Goal: Book appointment/travel/reservation

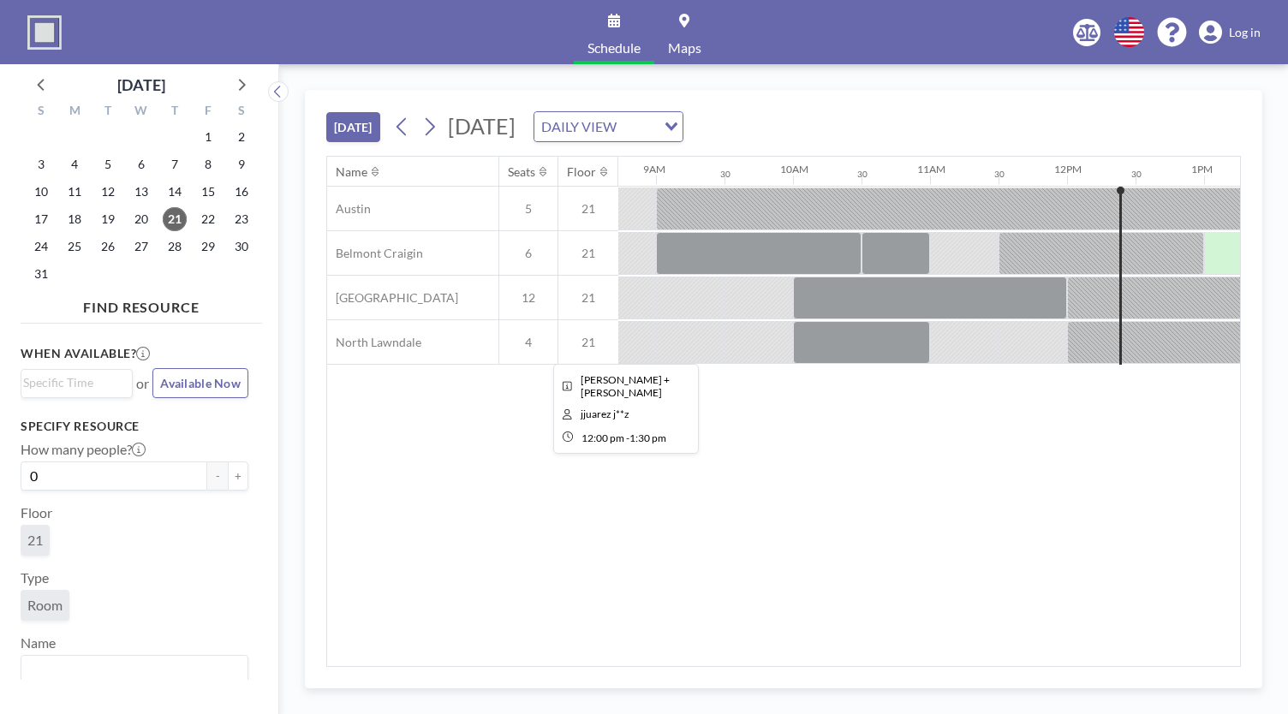
scroll to position [0, 1189]
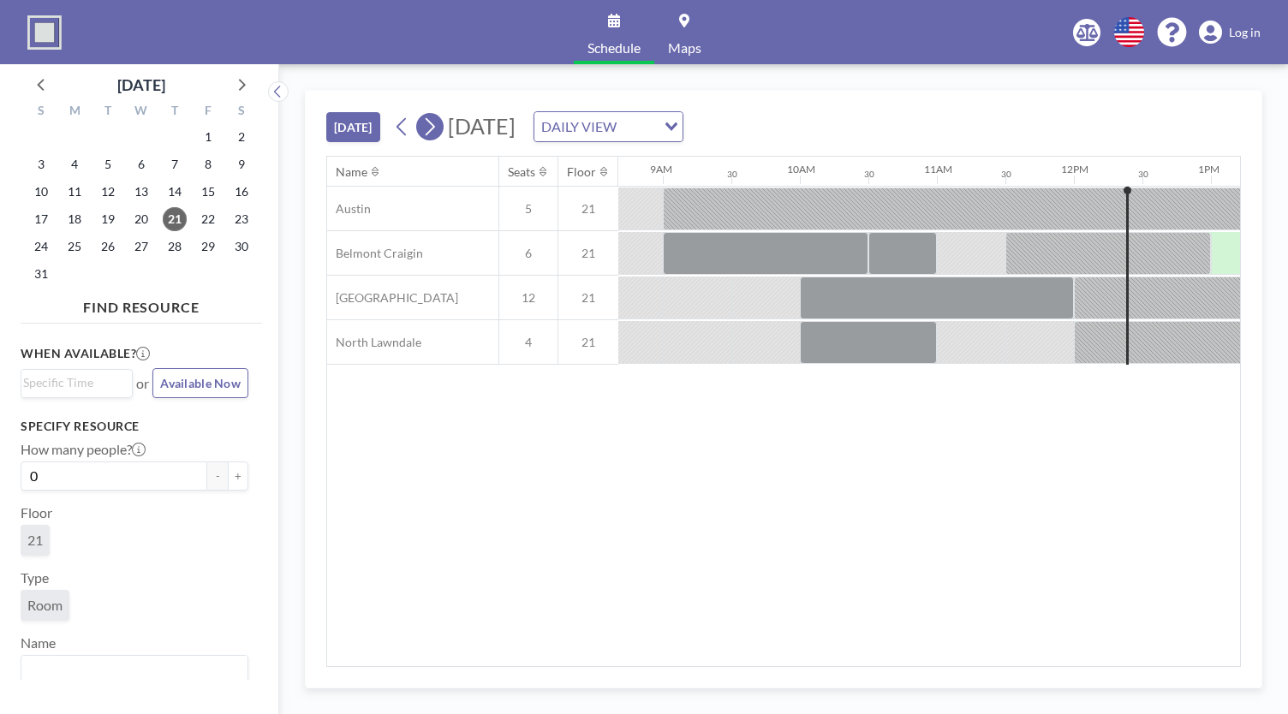
click at [437, 127] on icon at bounding box center [429, 127] width 16 height 26
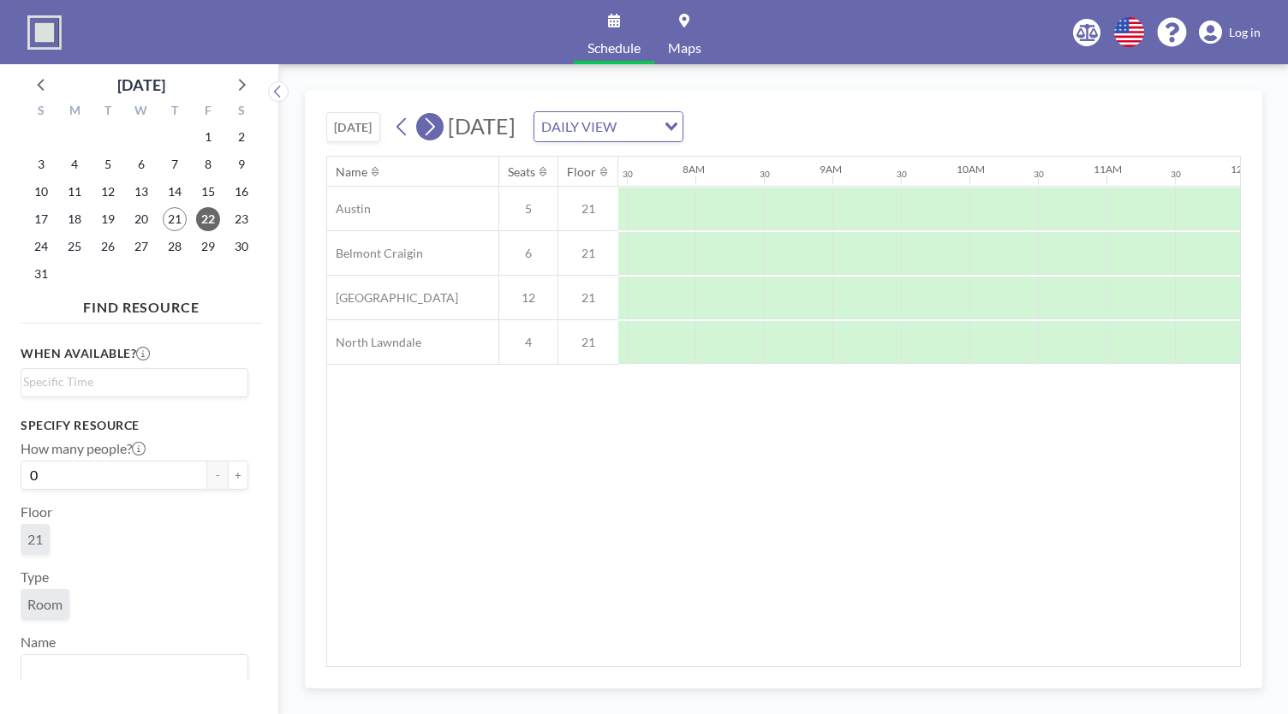
scroll to position [0, 1028]
click at [401, 2] on div "Schedule Maps English Polski 日本語 Española Log in" at bounding box center [644, 32] width 1288 height 64
click at [80, 253] on span "25" at bounding box center [75, 247] width 24 height 24
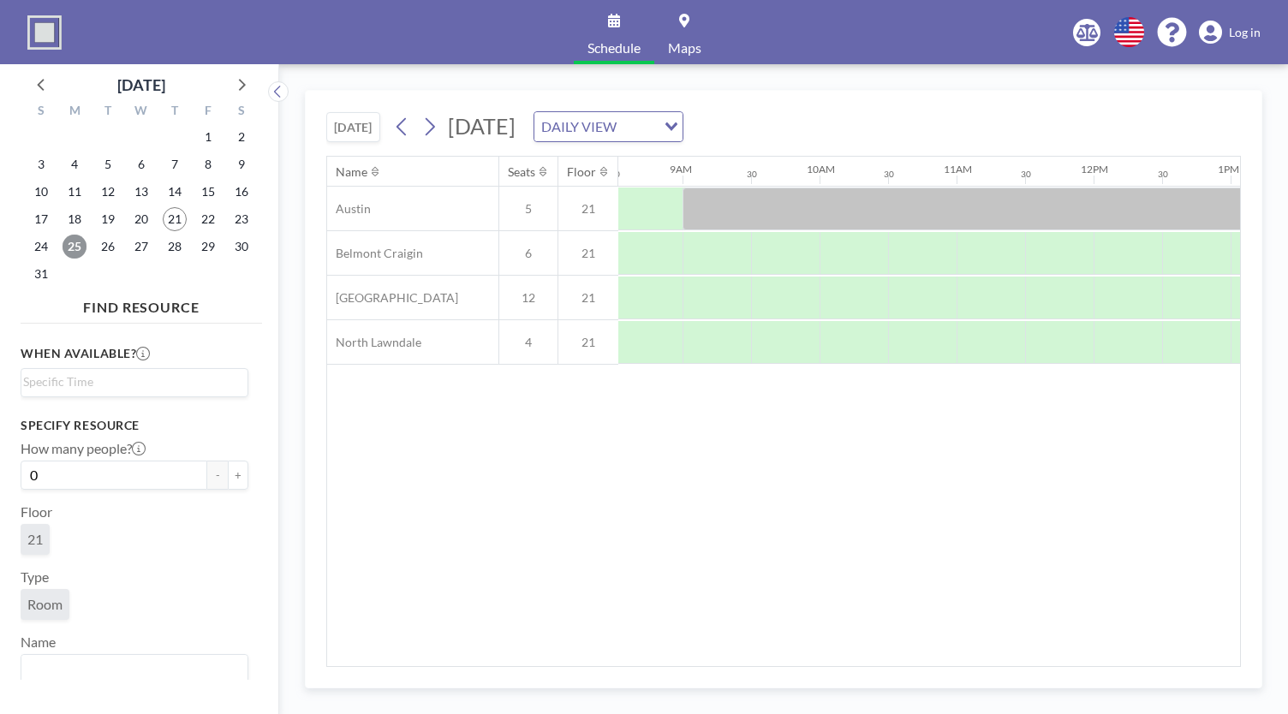
scroll to position [0, 1170]
click at [103, 251] on span "26" at bounding box center [108, 247] width 24 height 24
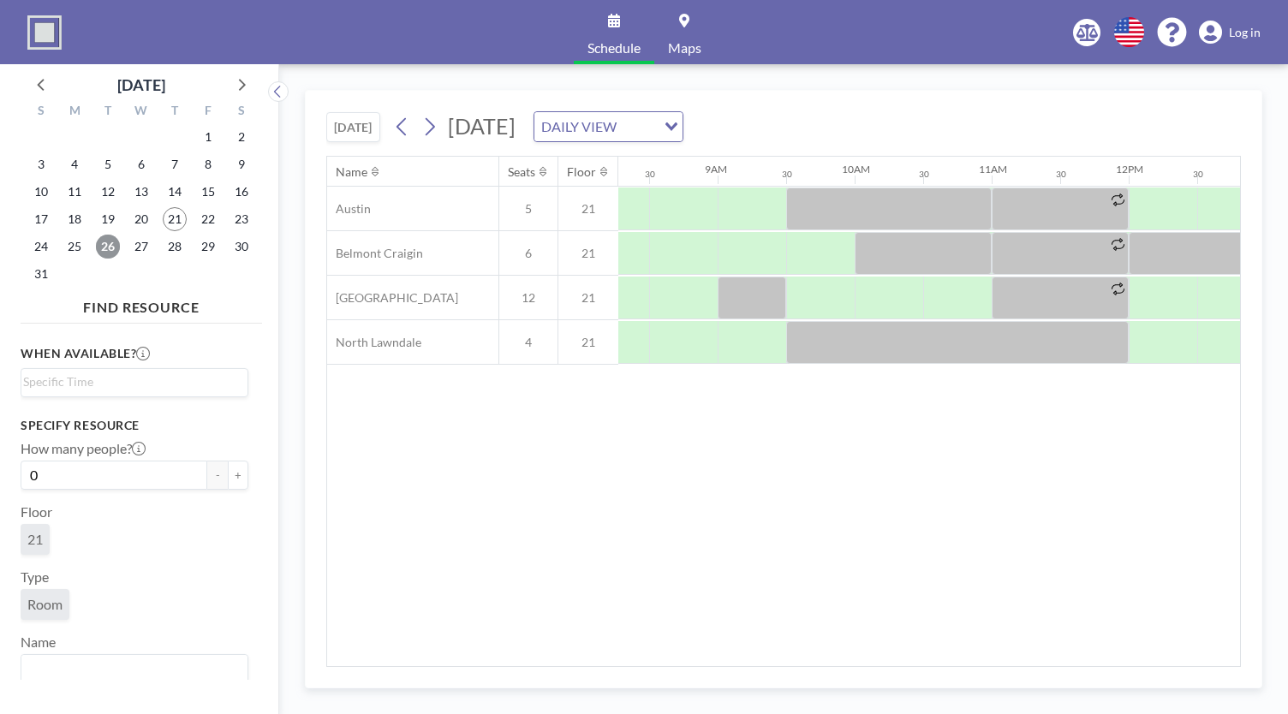
scroll to position [0, 1135]
click at [204, 254] on span "29" at bounding box center [208, 247] width 24 height 24
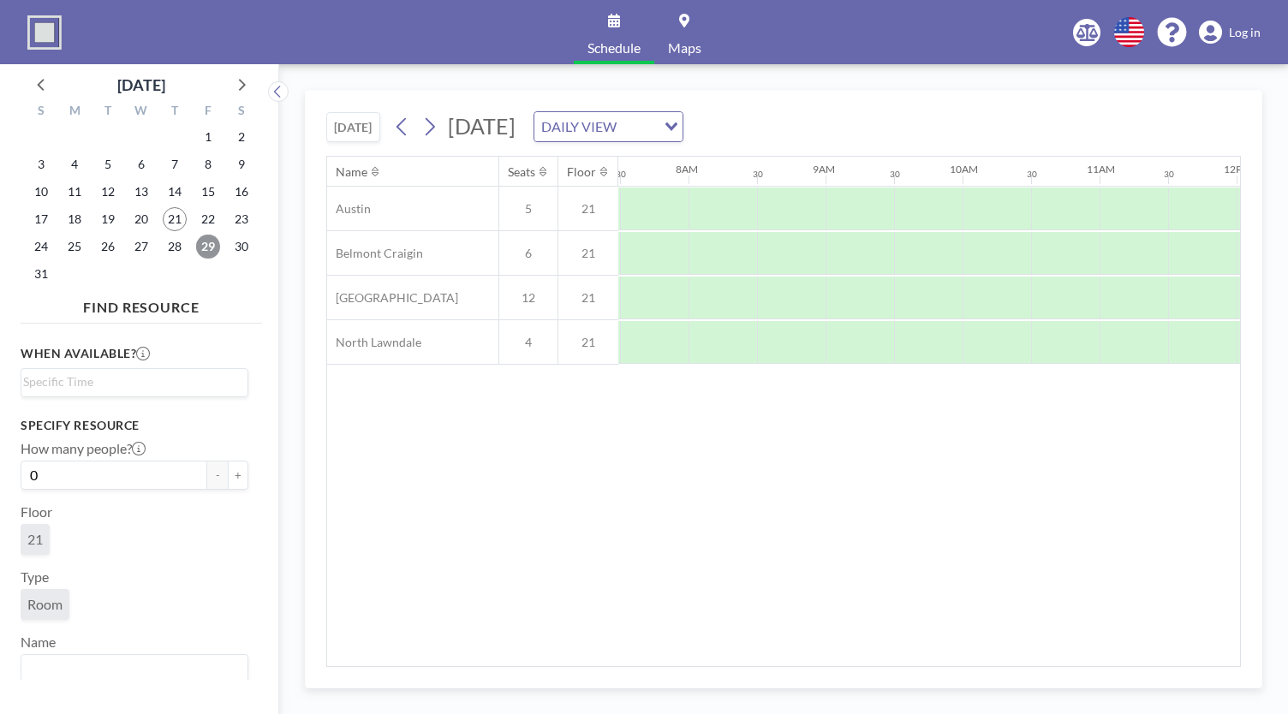
scroll to position [0, 1028]
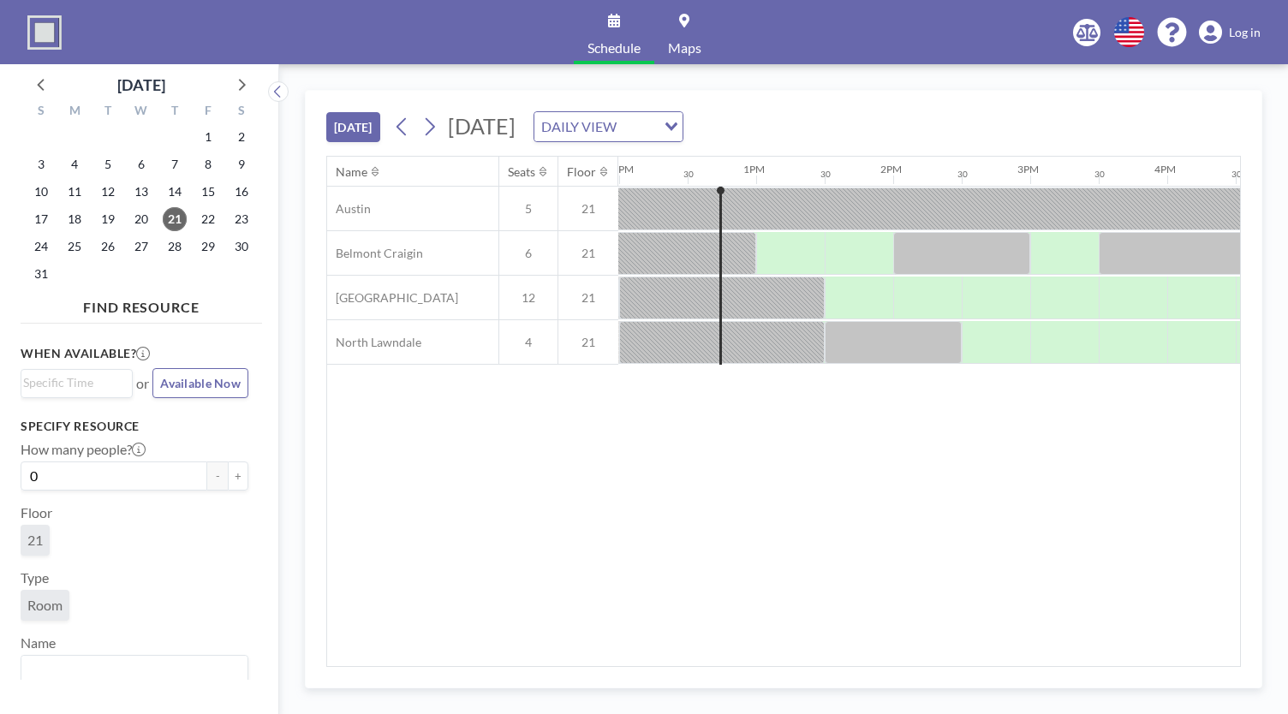
scroll to position [0, 1644]
click at [128, 239] on div "27" at bounding box center [141, 246] width 33 height 27
click at [140, 245] on span "27" at bounding box center [141, 247] width 24 height 24
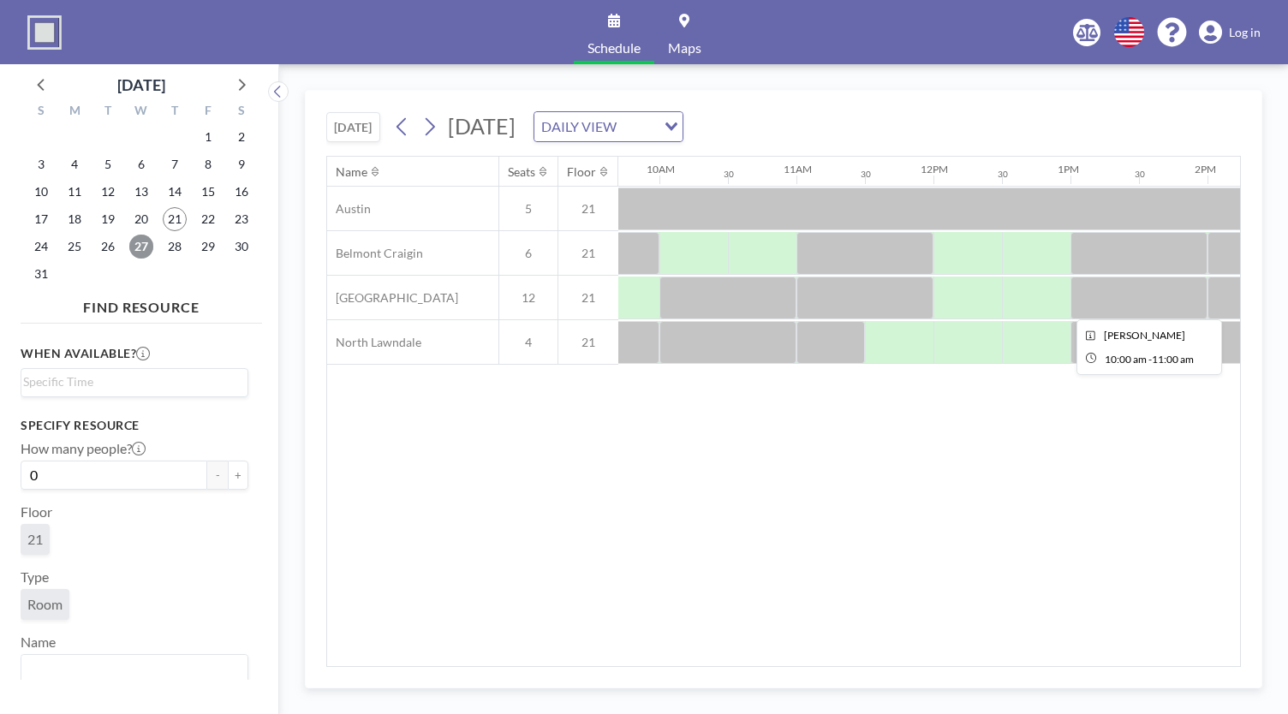
scroll to position [0, 1334]
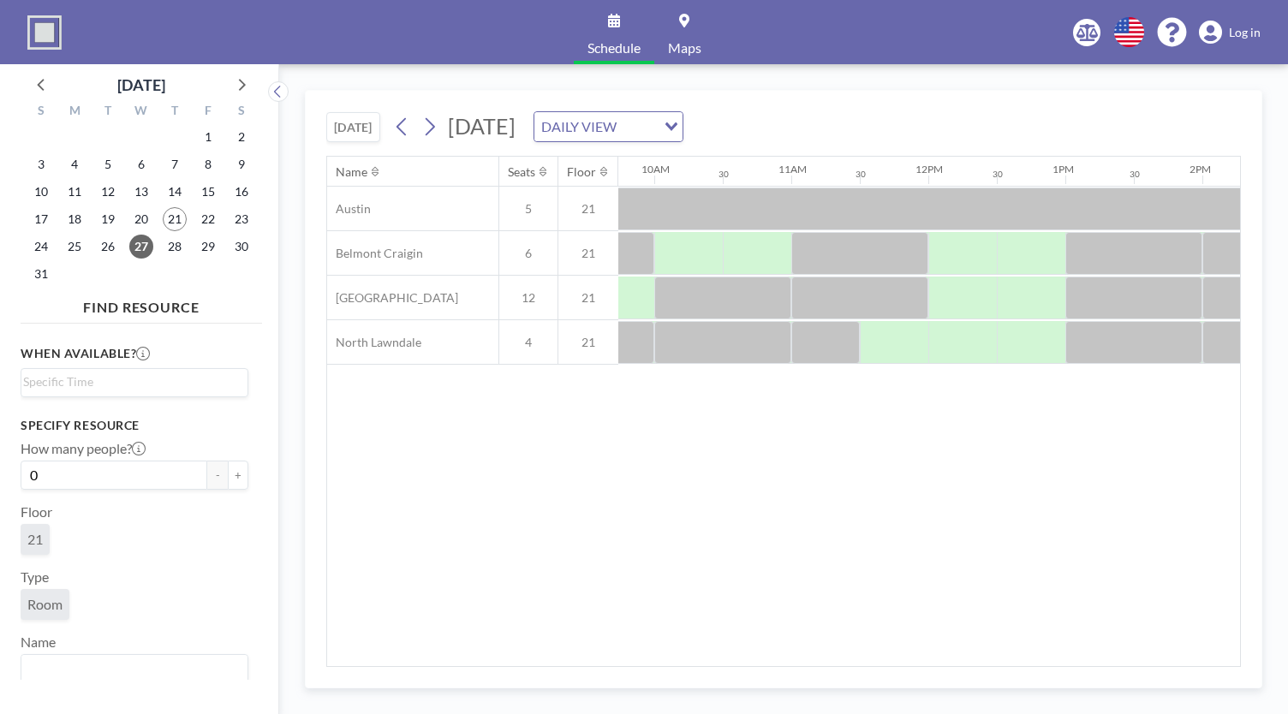
click at [1213, 501] on div "Name Seats Floor 12AM 30 1AM 30 2AM 30 3AM 30 4AM 30 5AM 30 6AM 30 7AM 30 8AM 3…" at bounding box center [783, 412] width 913 height 510
